Goal: Navigation & Orientation: Find specific page/section

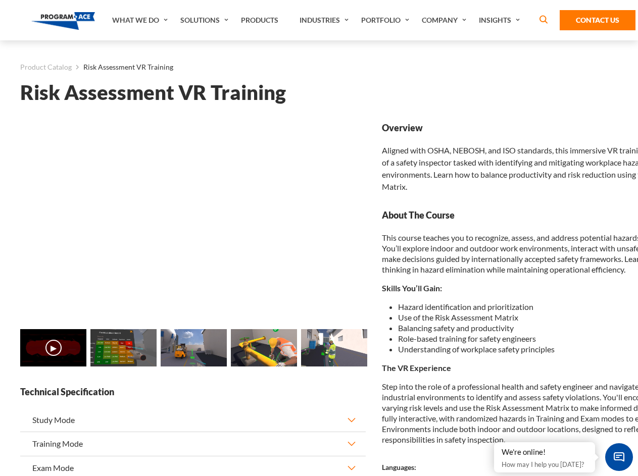
click at [205, 20] on link "Solutions" at bounding box center [205, 20] width 61 height 40
click at [0, 0] on div "AI & Computer Vision Solutions Computer Vision Quality Control AI tools for fas…" at bounding box center [0, 0] width 0 height 0
click at [0, 0] on div "AI & Computer Vision Solutions Virtual Training Solutions Virtual Tour Solution…" at bounding box center [0, 0] width 0 height 0
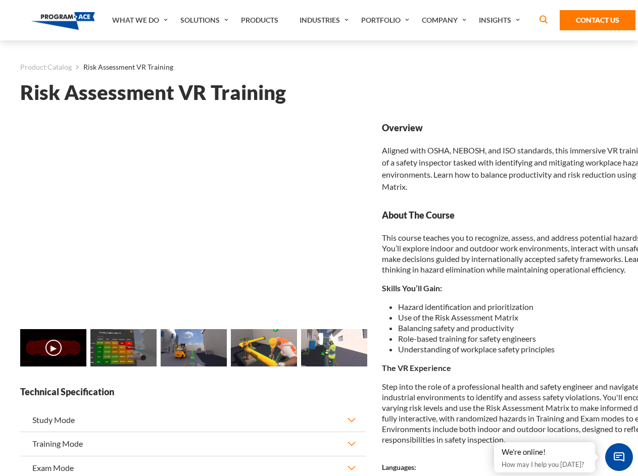
click at [0, 0] on div "AI & Computer Vision Solutions Virtual Training Solutions Virtual Tour Solution…" at bounding box center [0, 0] width 0 height 0
click at [0, 0] on div "AI & Computer Vision Solutions Computer Vision Quality Control AI tools for fas…" at bounding box center [0, 0] width 0 height 0
